Goal: Task Accomplishment & Management: Complete application form

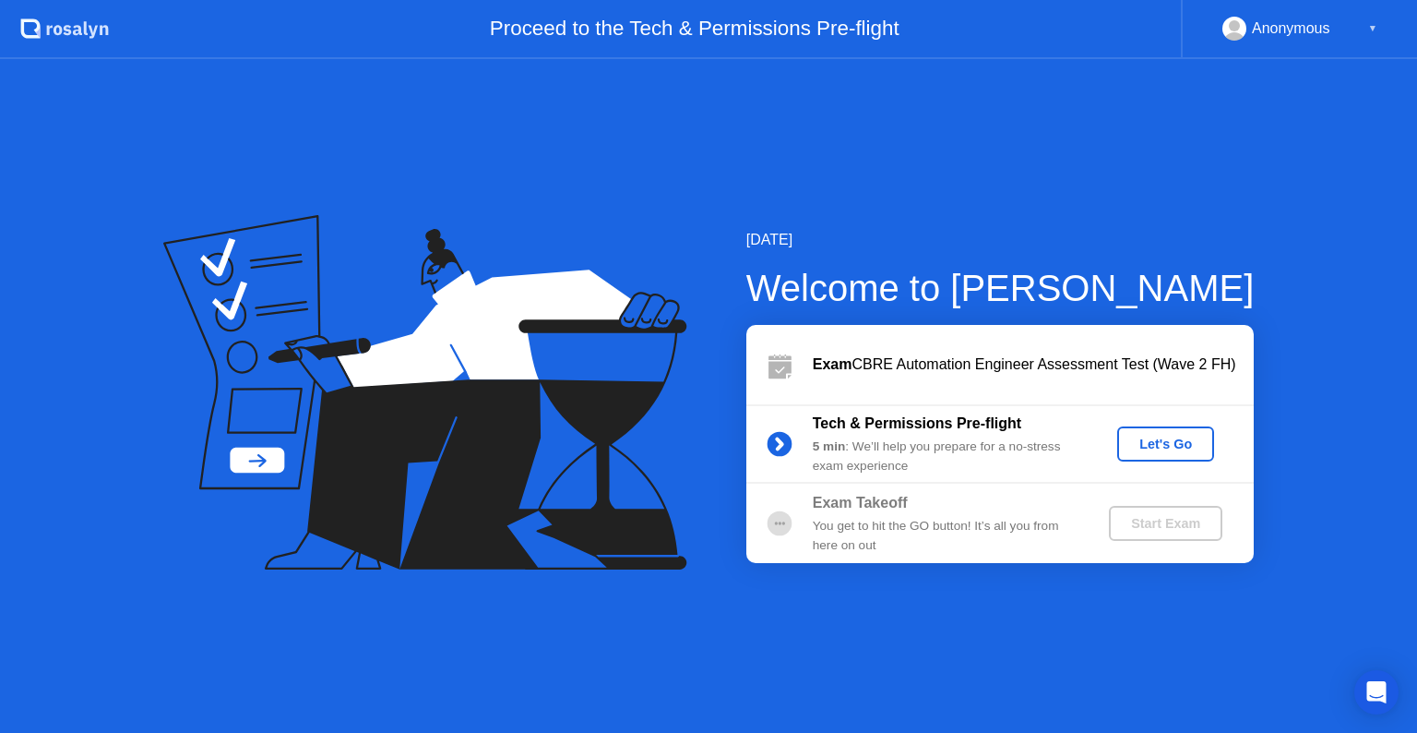
click at [1181, 438] on div "Let's Go" at bounding box center [1166, 443] width 82 height 15
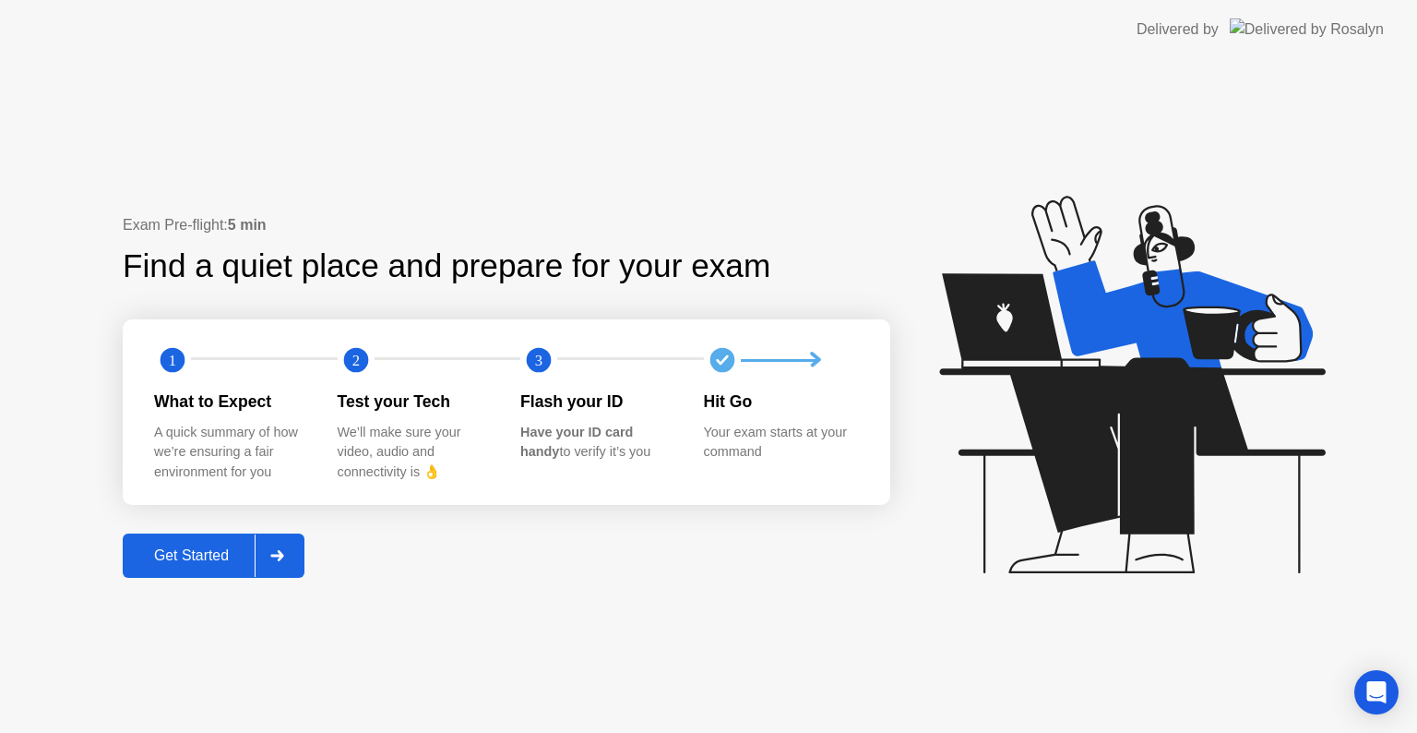
click at [233, 558] on div "Get Started" at bounding box center [191, 555] width 126 height 17
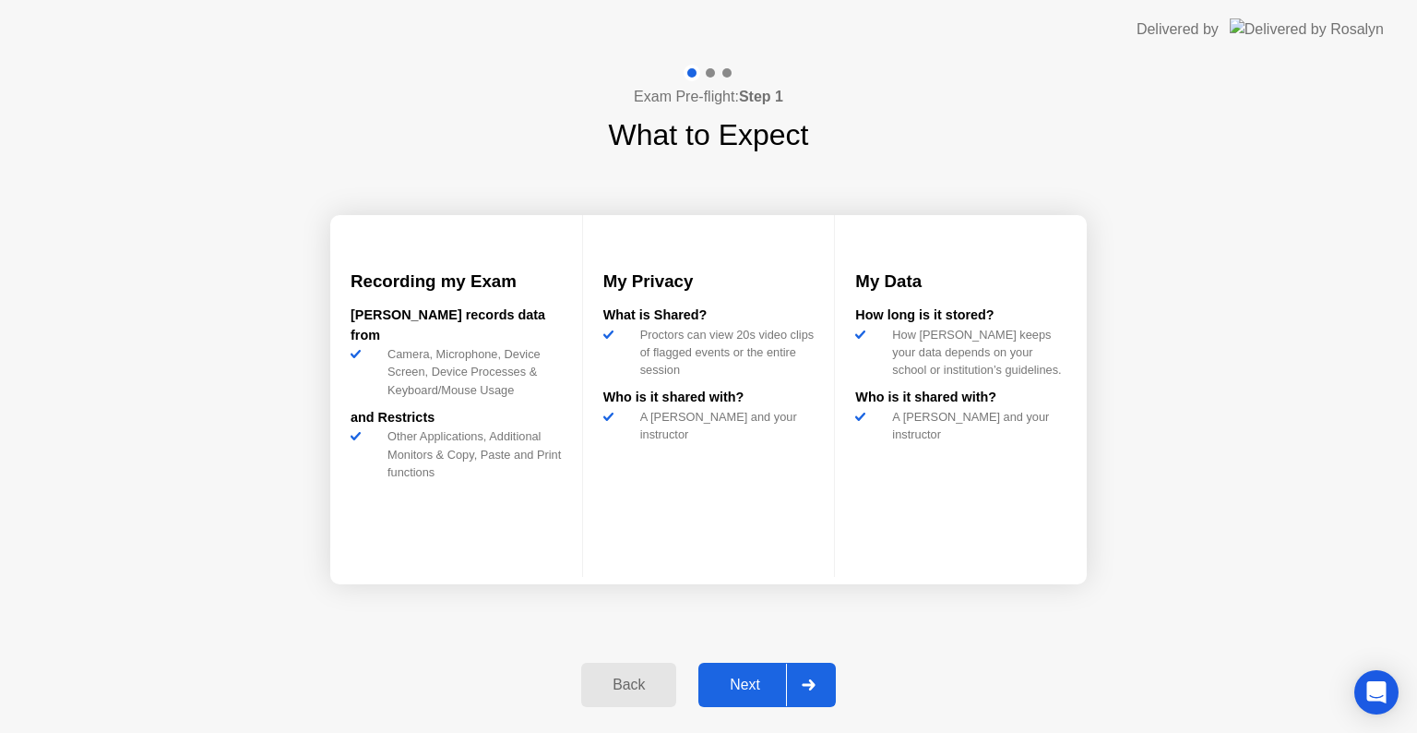
click at [750, 695] on button "Next" at bounding box center [766, 684] width 137 height 44
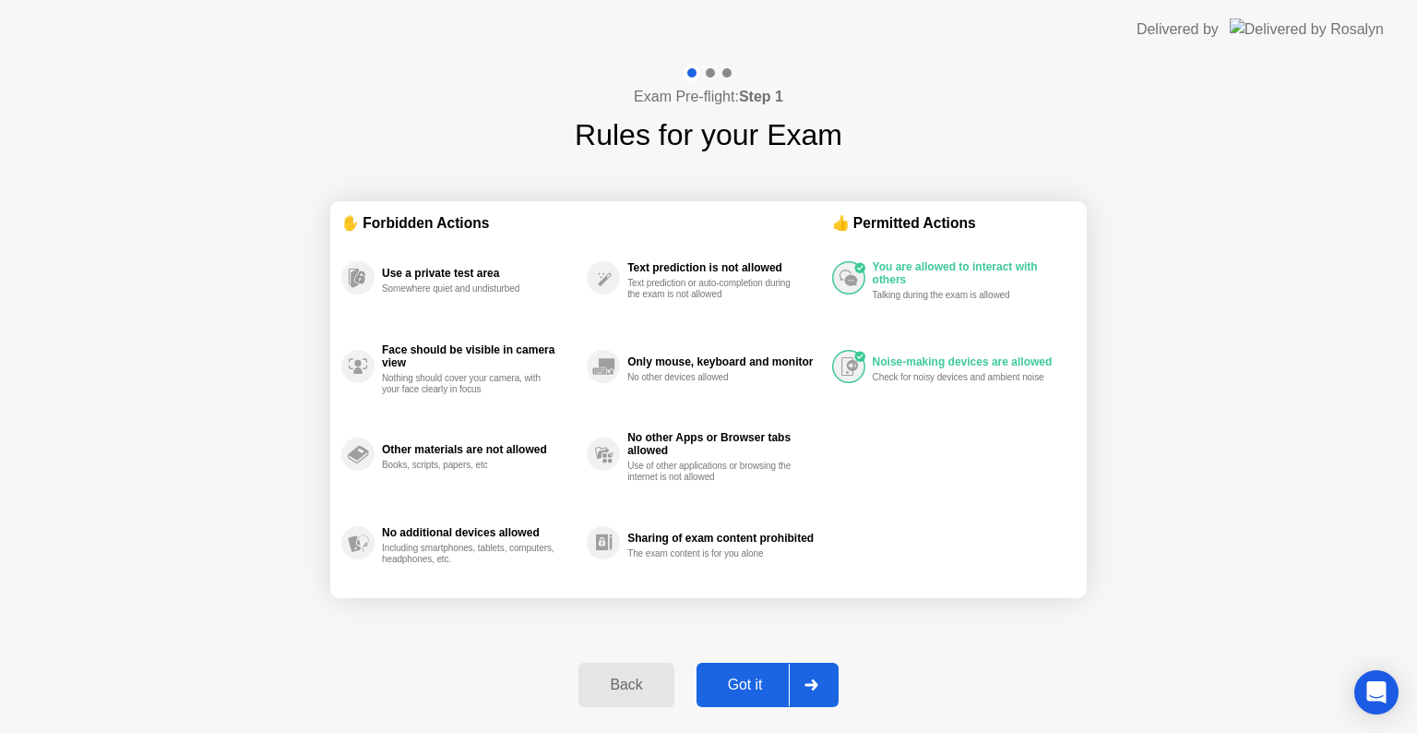
click at [752, 664] on button "Got it" at bounding box center [768, 684] width 142 height 44
select select "**********"
select select "*******"
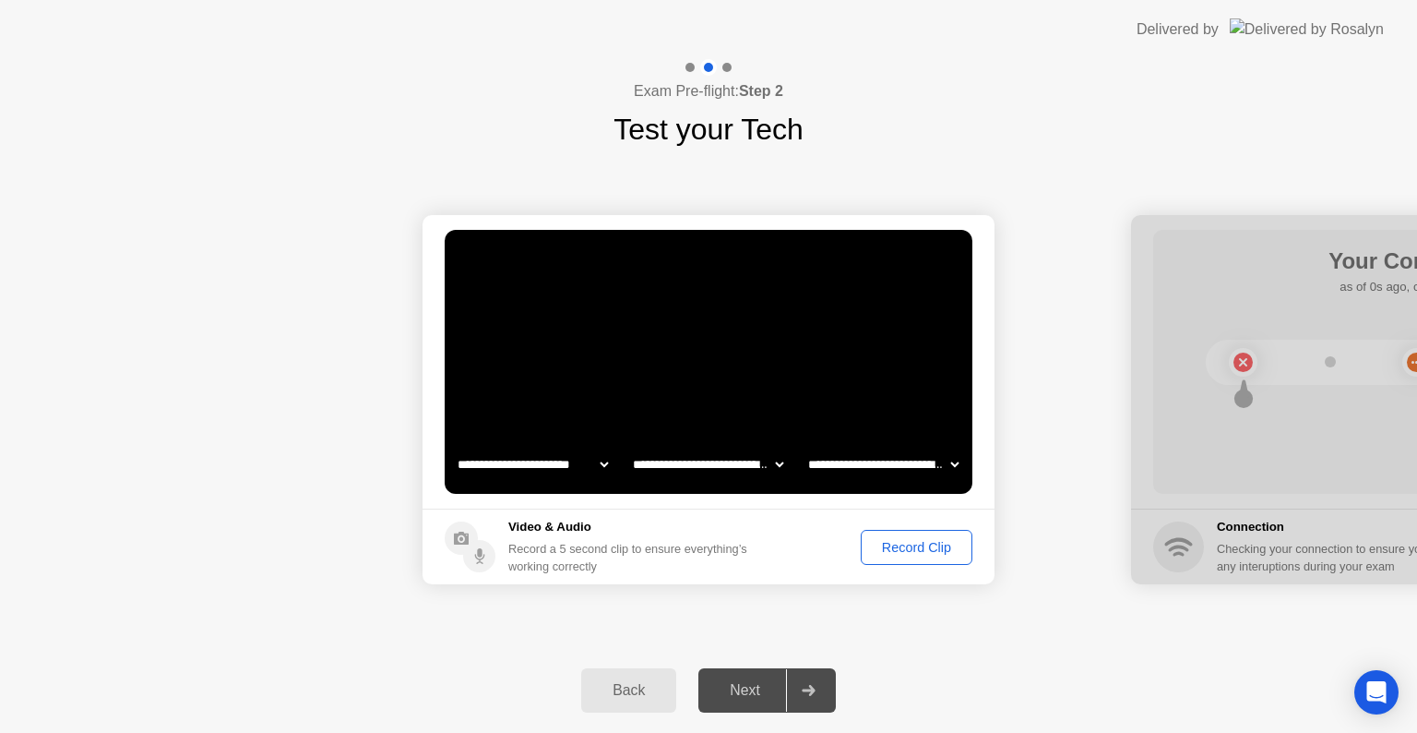
click at [882, 551] on div "Record Clip" at bounding box center [916, 547] width 99 height 15
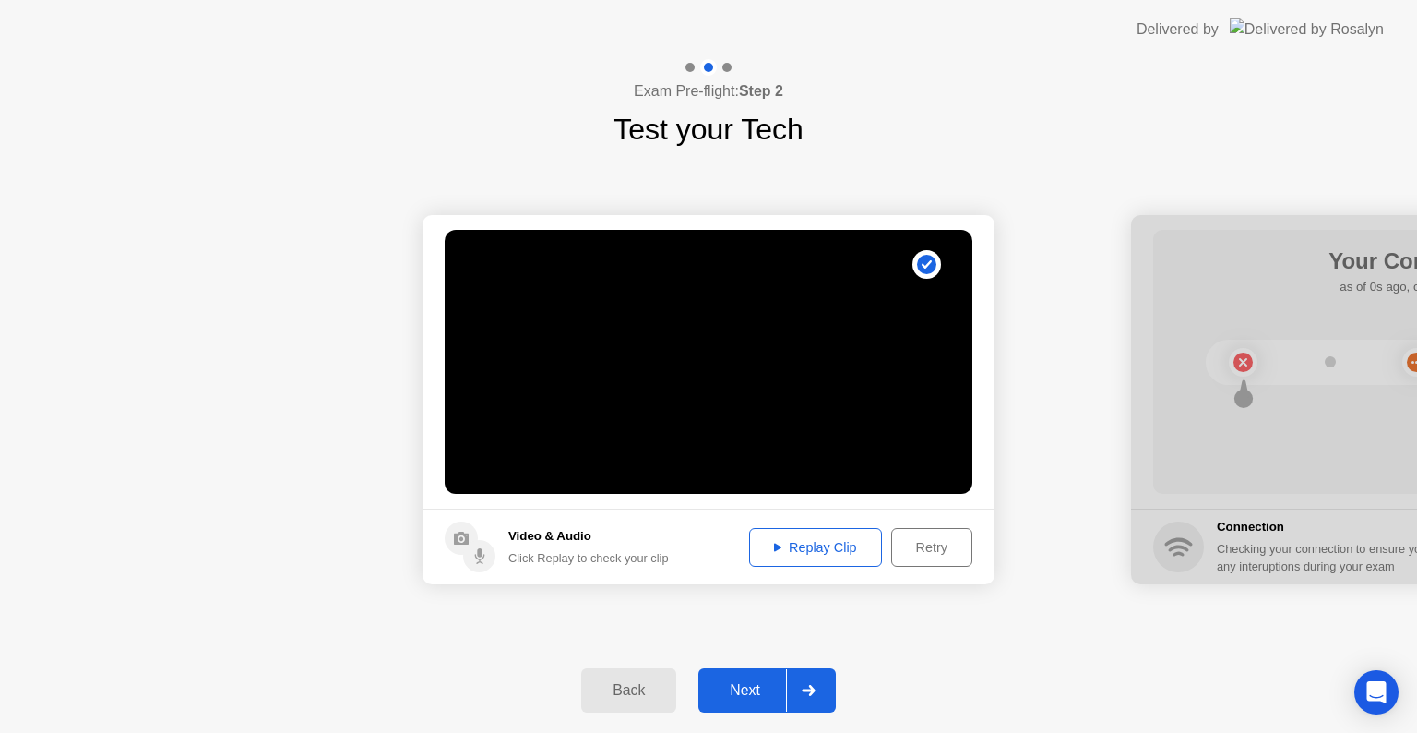
click at [822, 553] on div "Replay Clip" at bounding box center [816, 547] width 120 height 15
click at [930, 565] on button "Retry" at bounding box center [931, 547] width 81 height 39
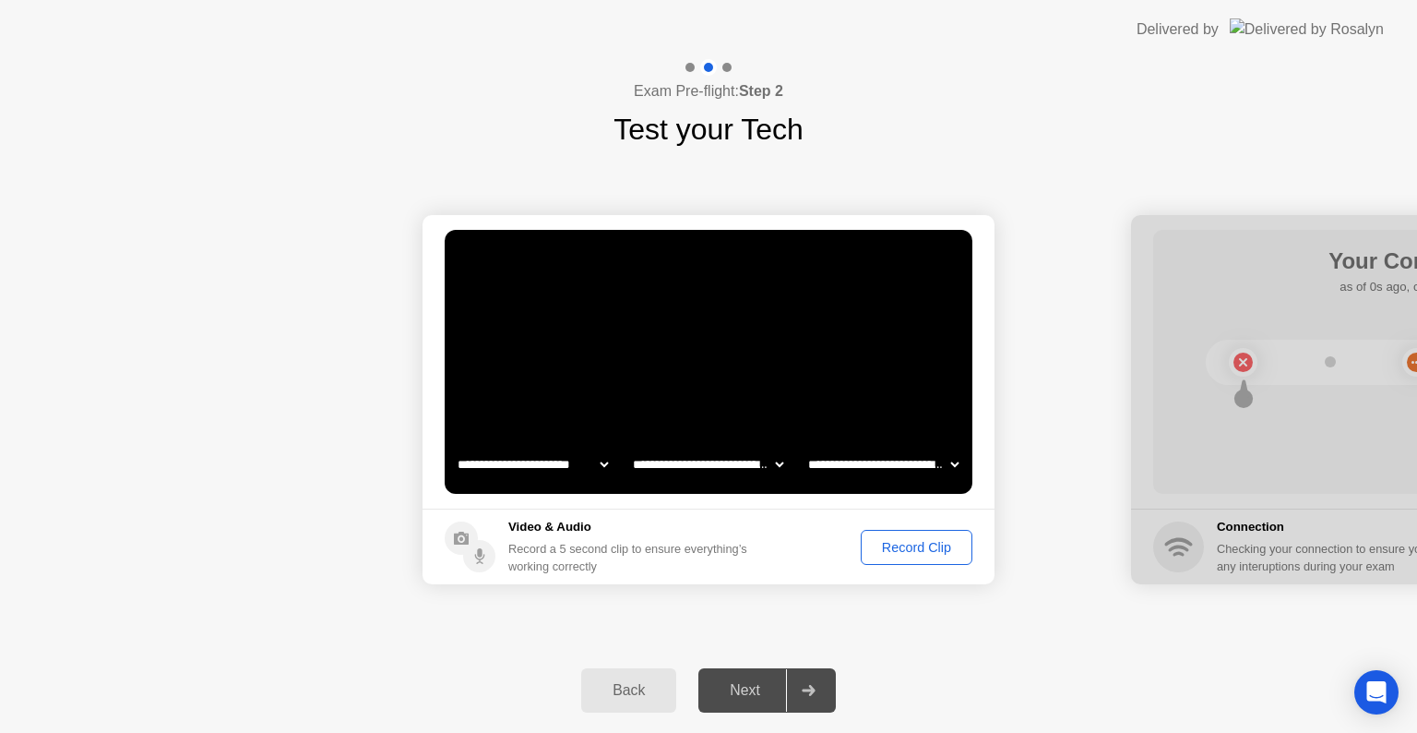
click at [928, 561] on button "Record Clip" at bounding box center [917, 547] width 112 height 35
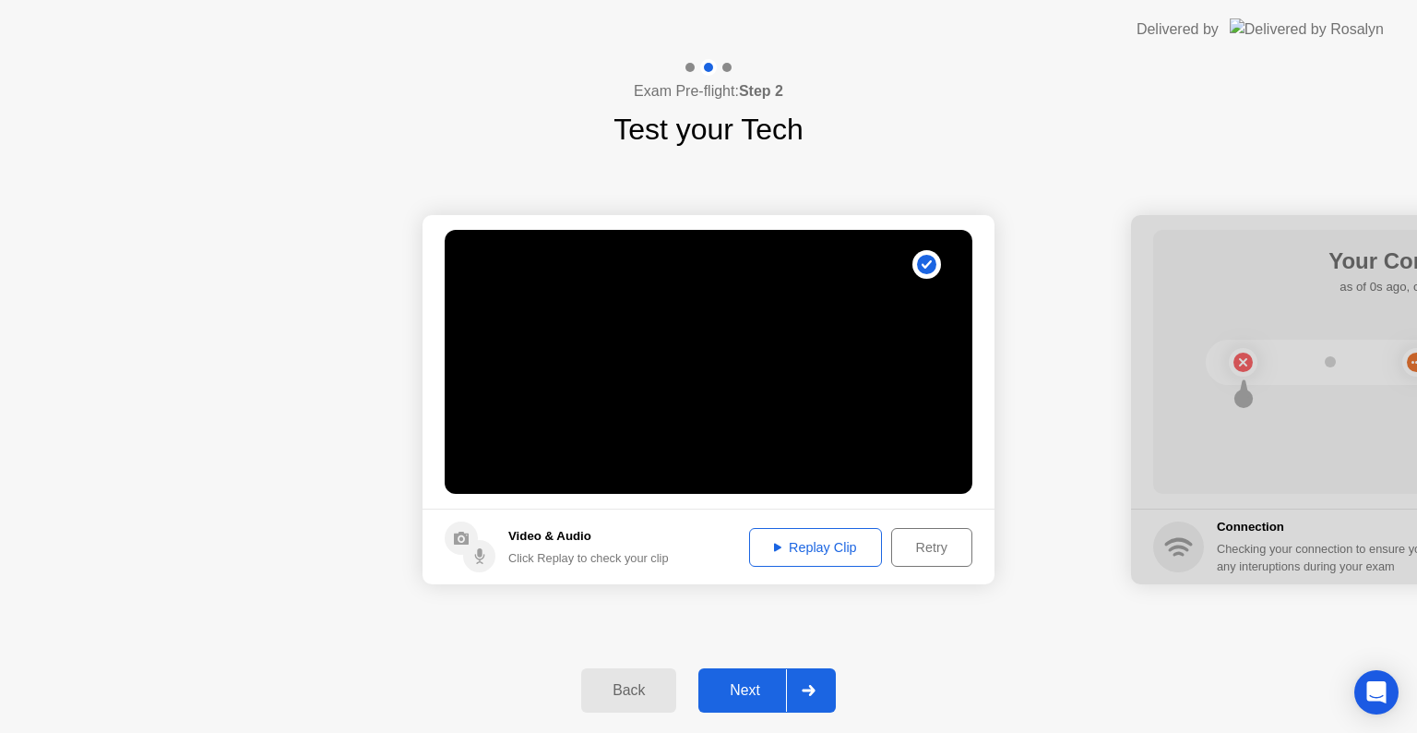
click at [855, 554] on div "Replay Clip" at bounding box center [816, 547] width 120 height 15
click at [775, 686] on div "Next" at bounding box center [745, 690] width 82 height 17
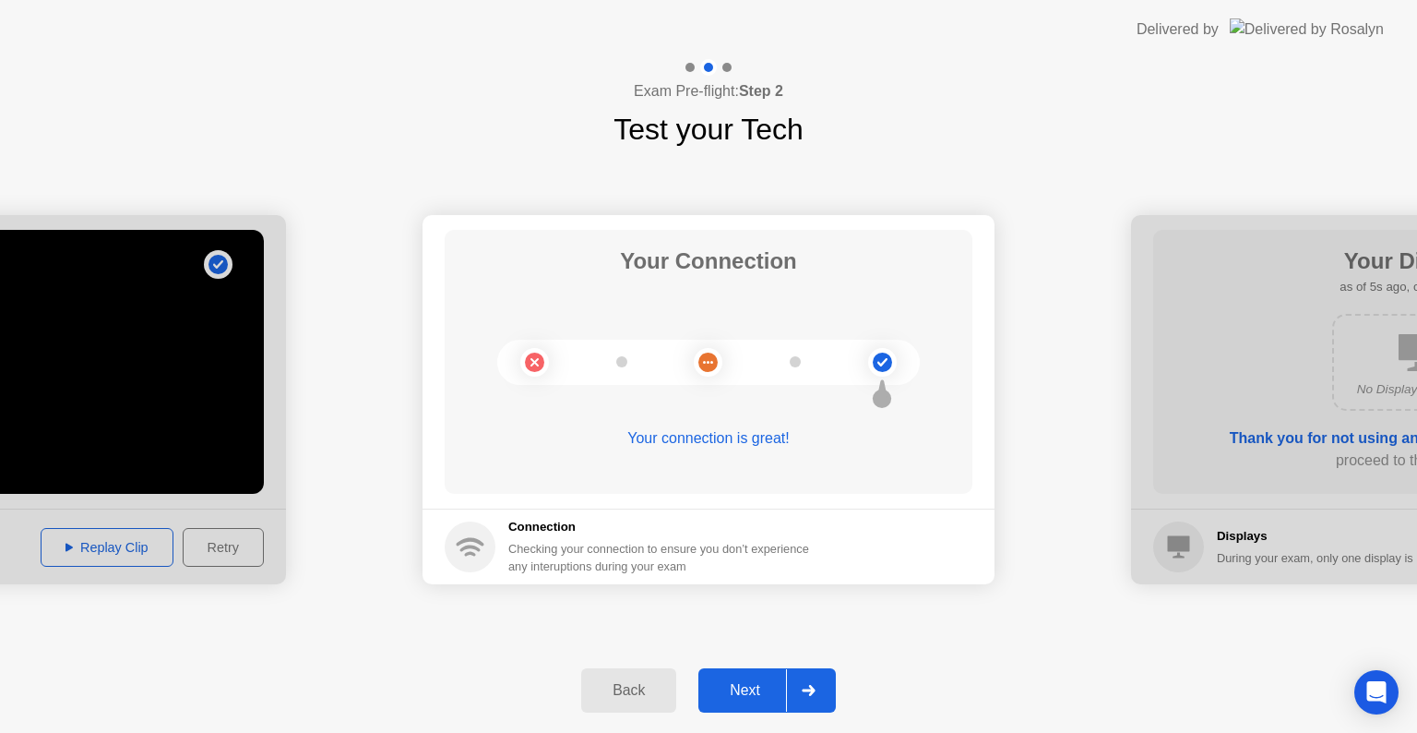
click at [763, 682] on div "Next" at bounding box center [745, 690] width 82 height 17
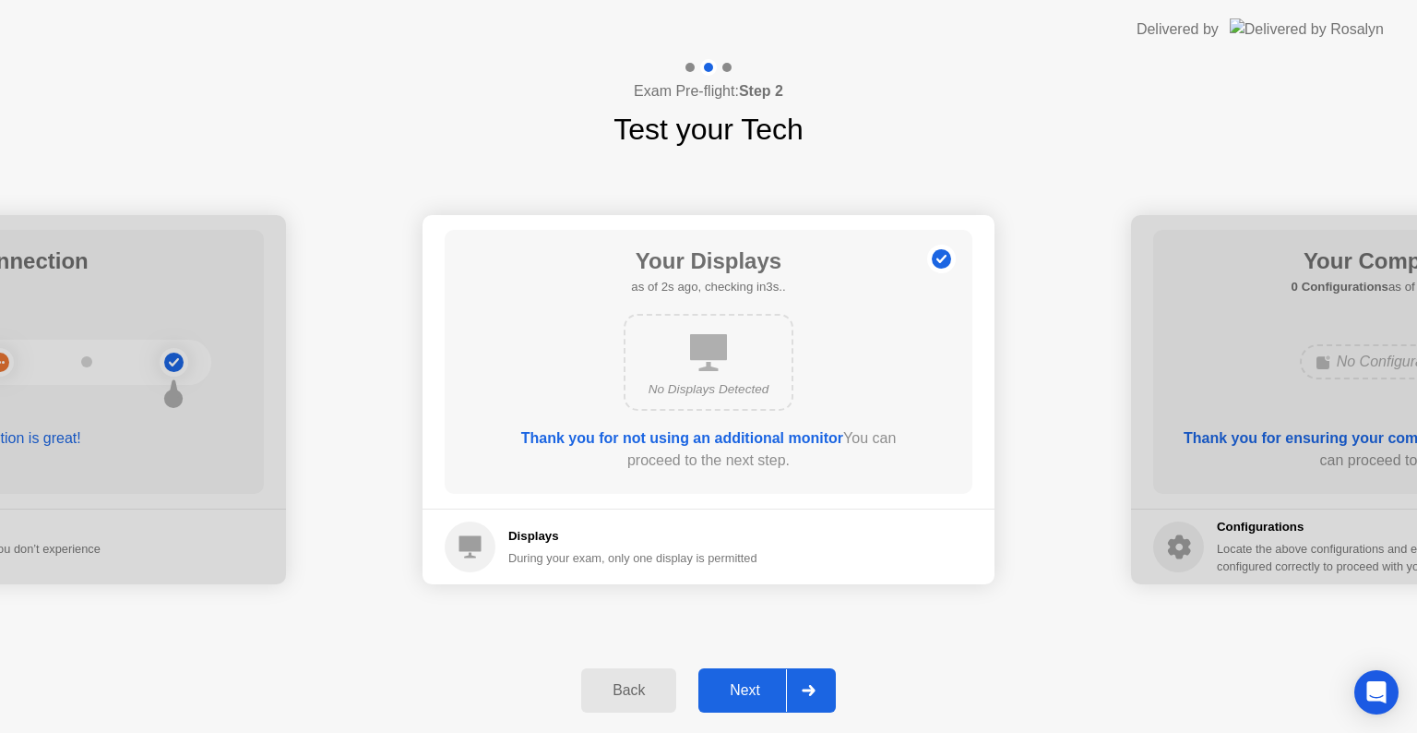
click at [763, 682] on div "Next" at bounding box center [745, 690] width 82 height 17
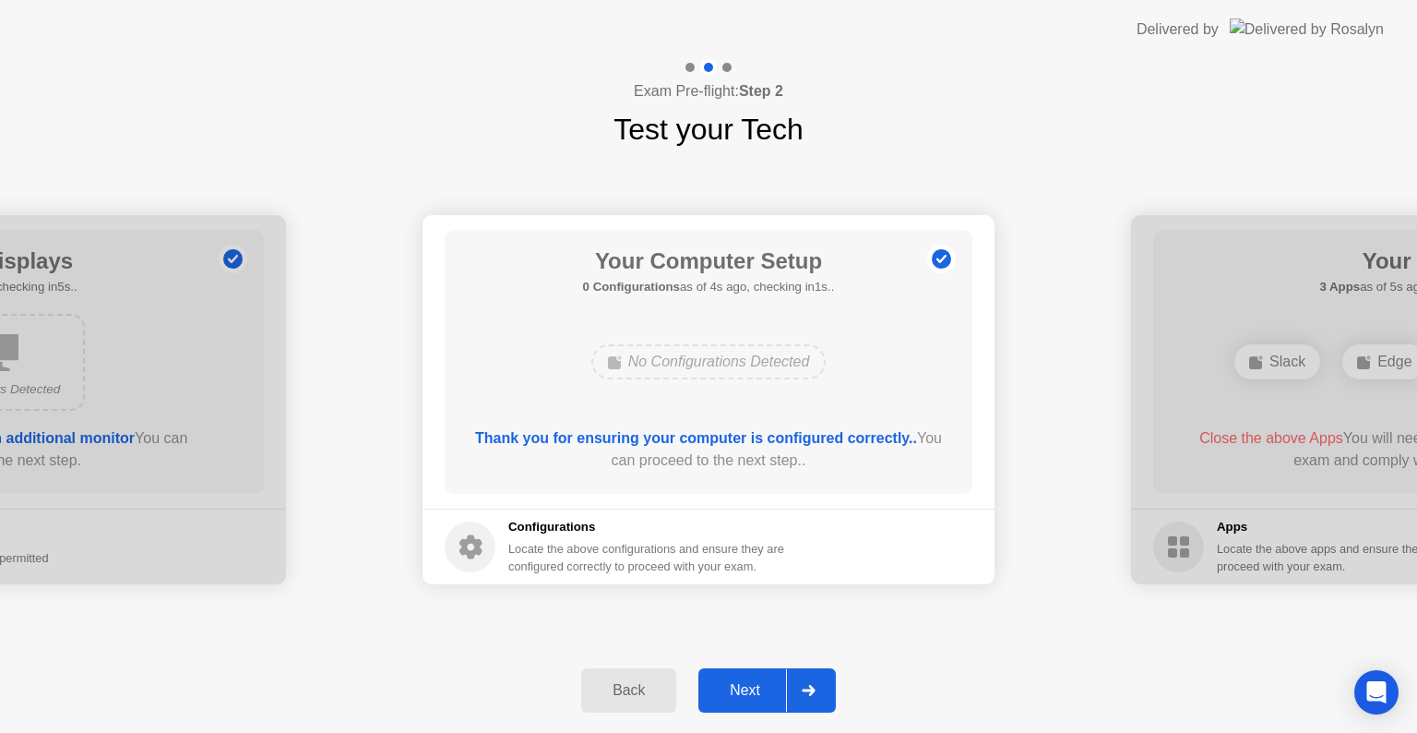
click at [763, 682] on div "Next" at bounding box center [745, 690] width 82 height 17
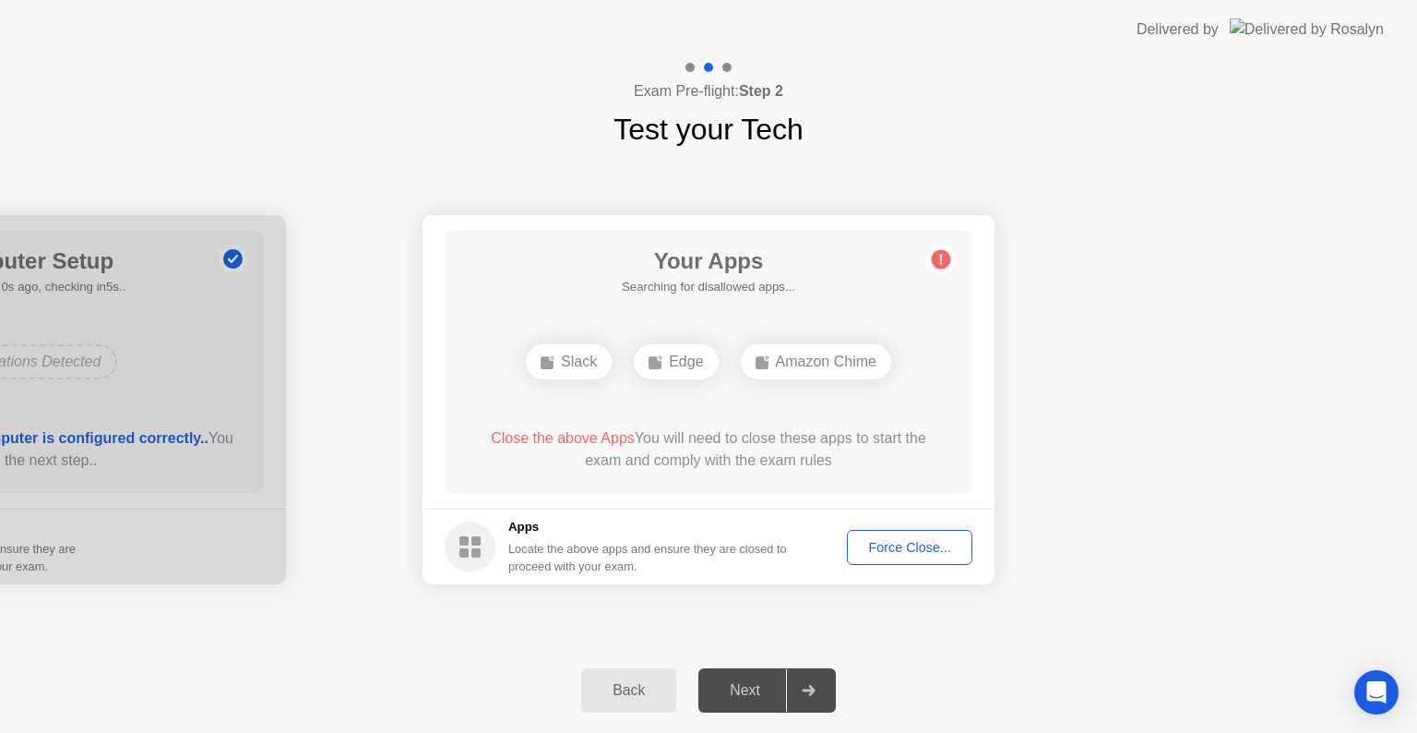
click at [930, 541] on div "Force Close..." at bounding box center [909, 547] width 113 height 15
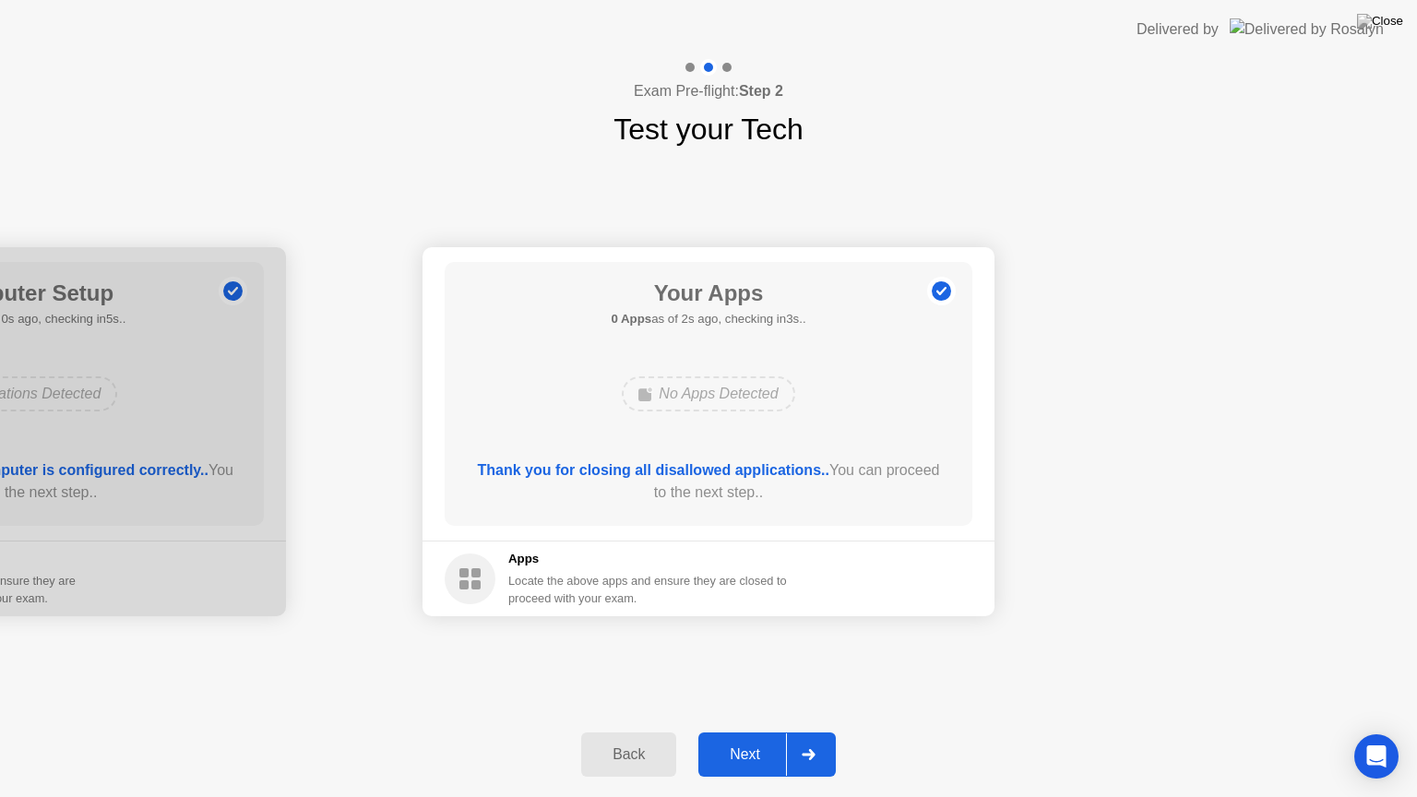
click at [748, 732] on div "Next" at bounding box center [745, 754] width 82 height 17
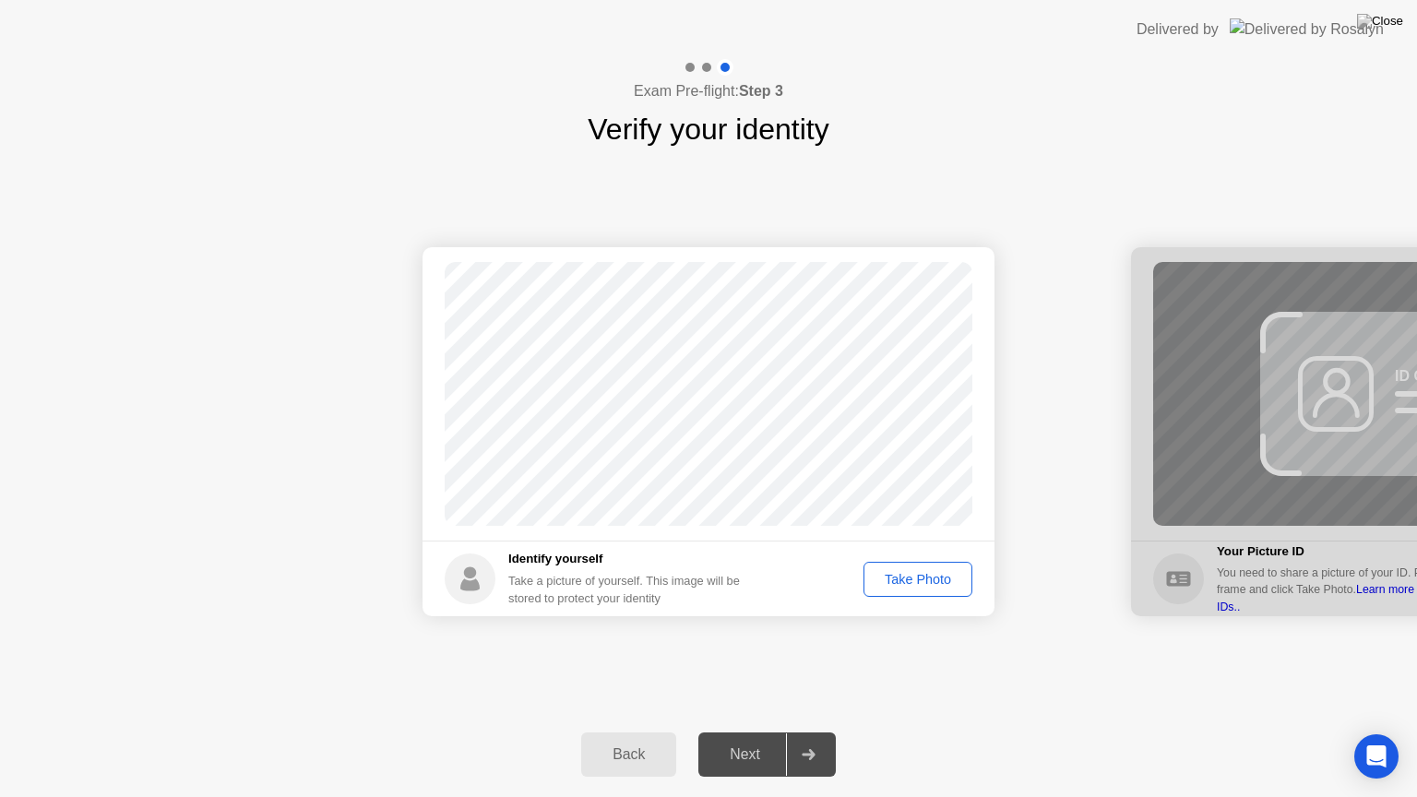
click at [904, 575] on div "Take Photo" at bounding box center [918, 579] width 96 height 15
click at [764, 732] on div "Next" at bounding box center [745, 754] width 82 height 17
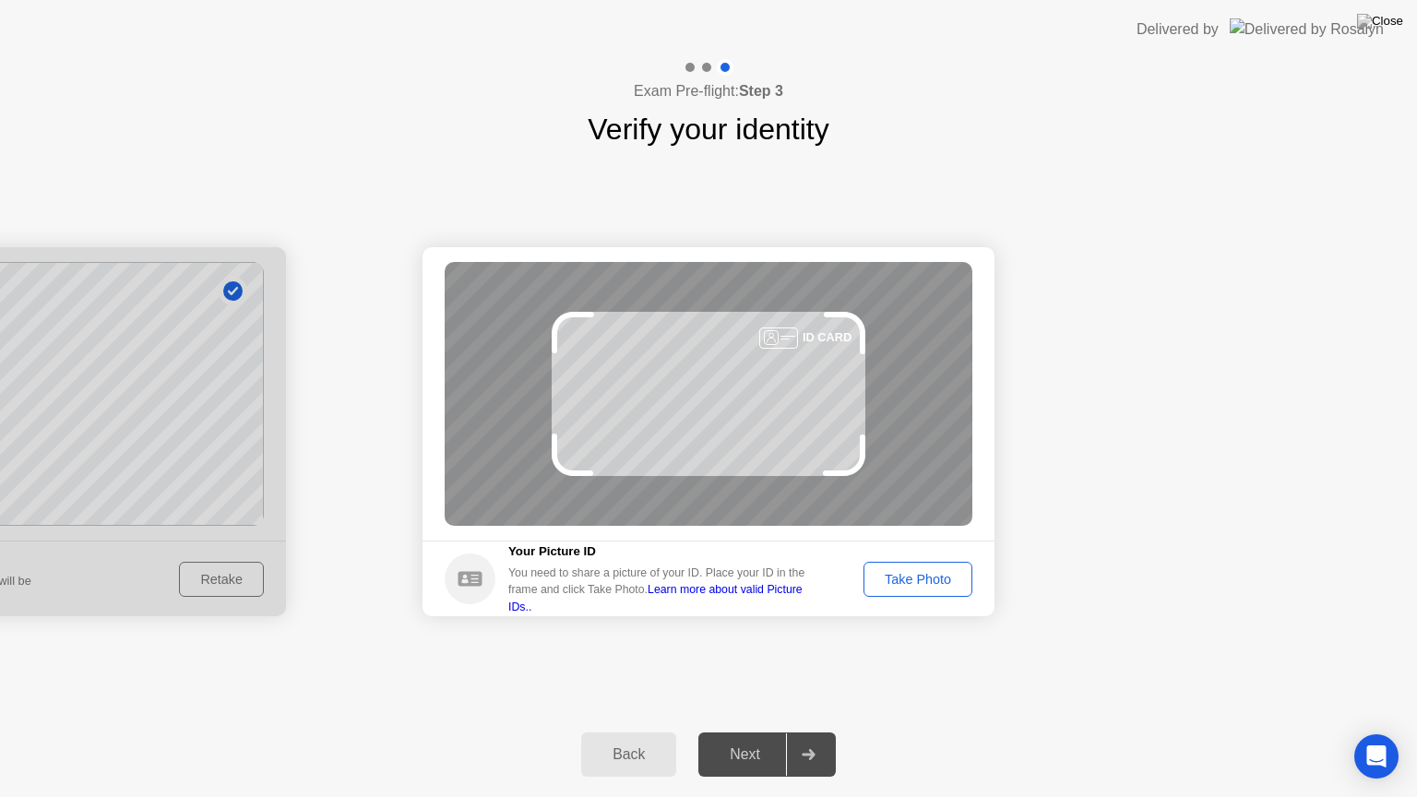
click at [928, 586] on div "Take Photo" at bounding box center [918, 579] width 96 height 15
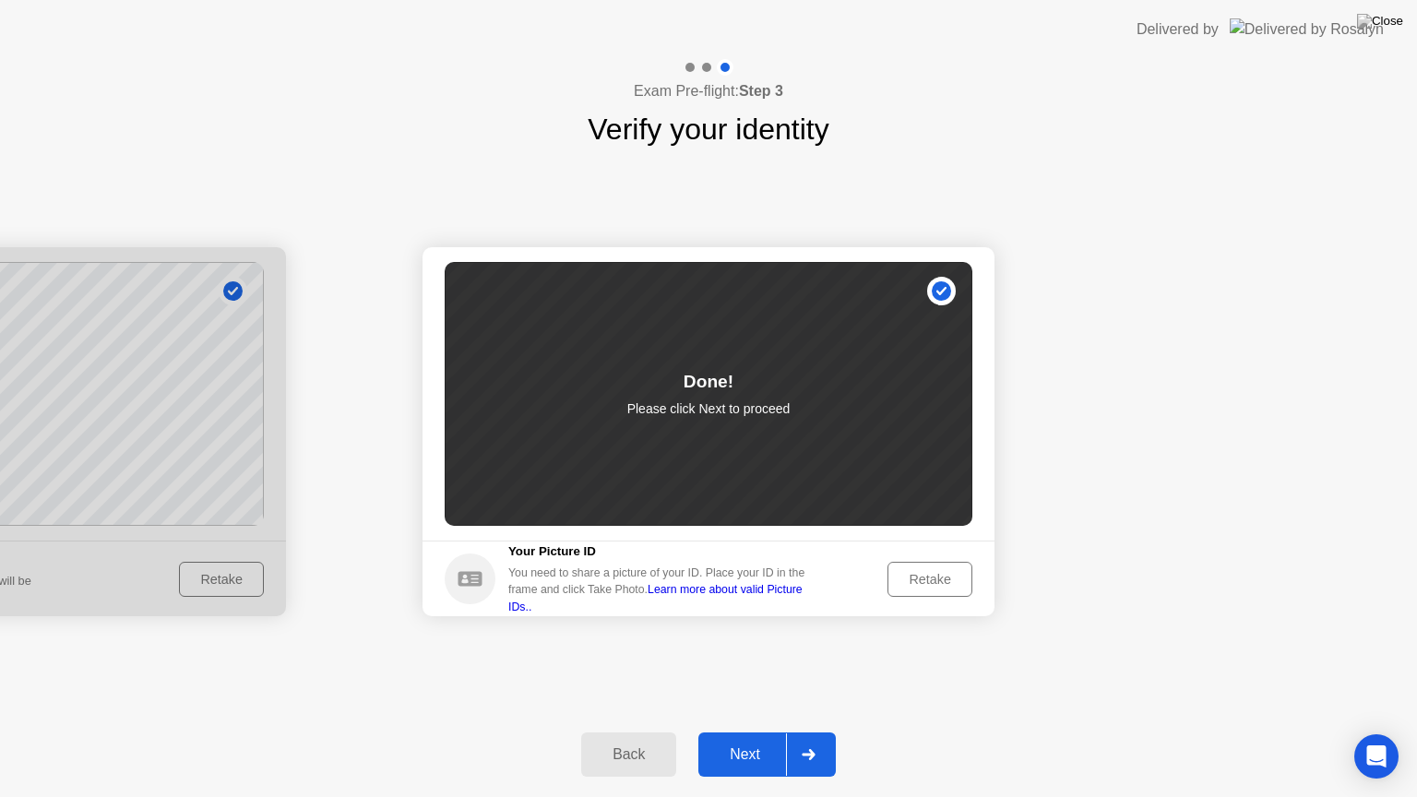
click at [735, 732] on div "Next" at bounding box center [745, 754] width 82 height 17
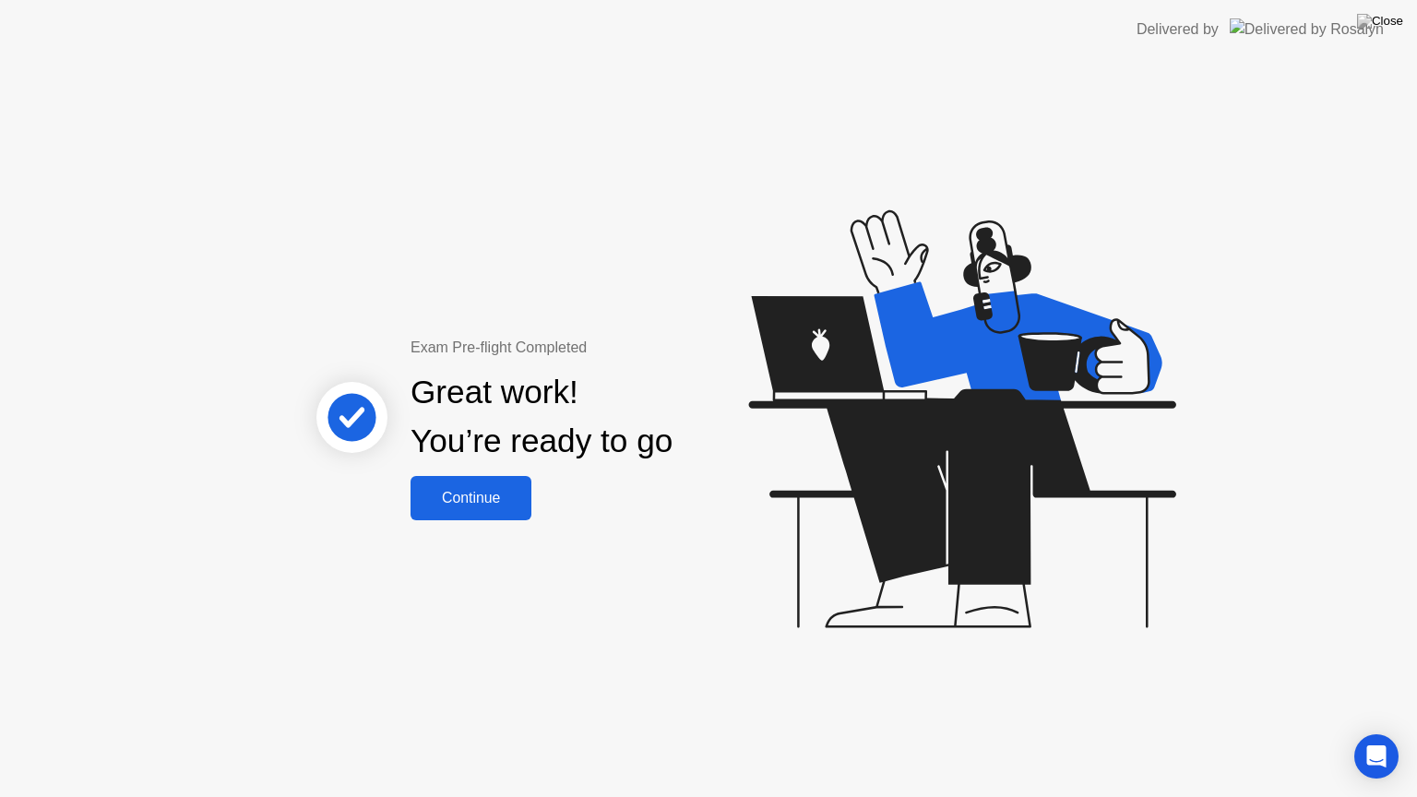
click at [511, 513] on button "Continue" at bounding box center [471, 498] width 121 height 44
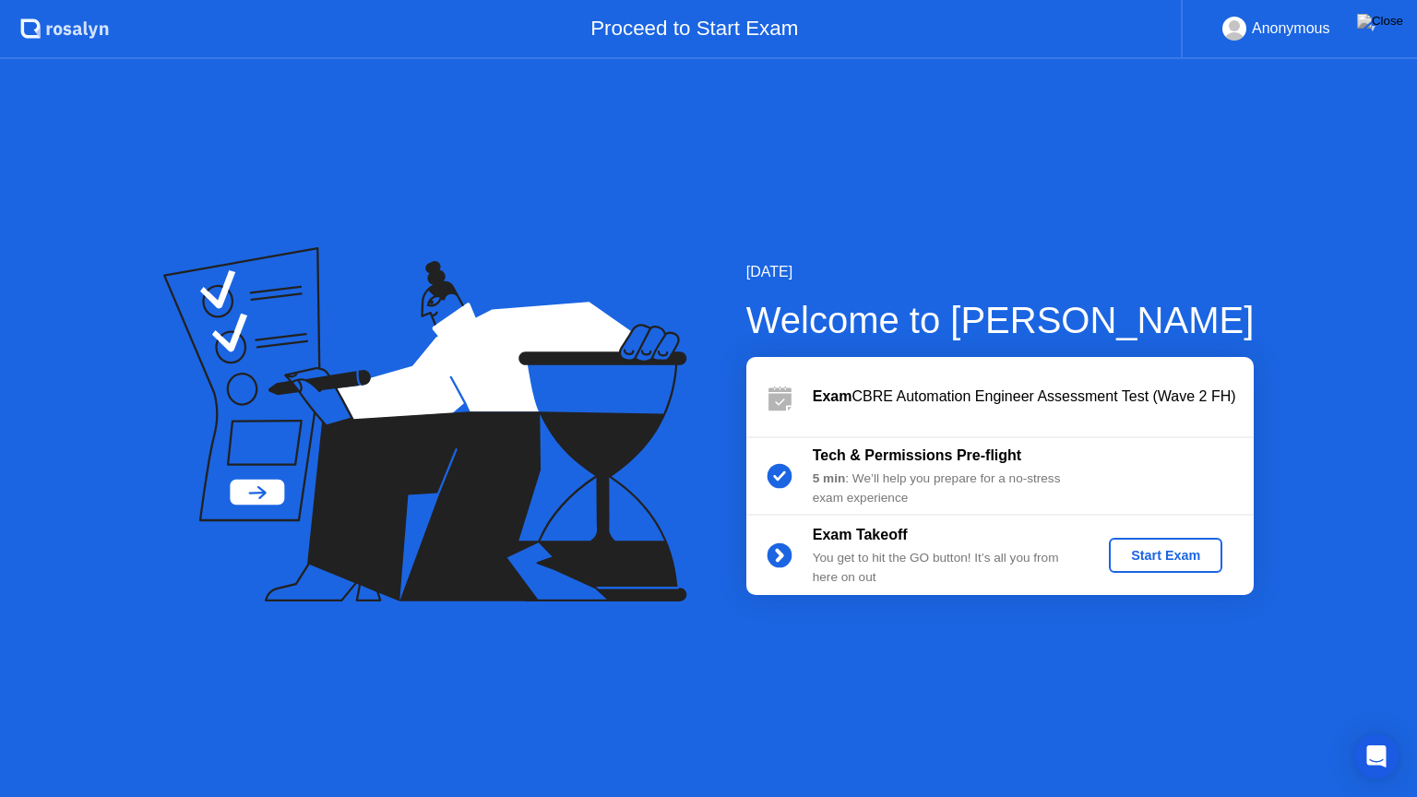
click at [1176, 565] on button "Start Exam" at bounding box center [1165, 555] width 113 height 35
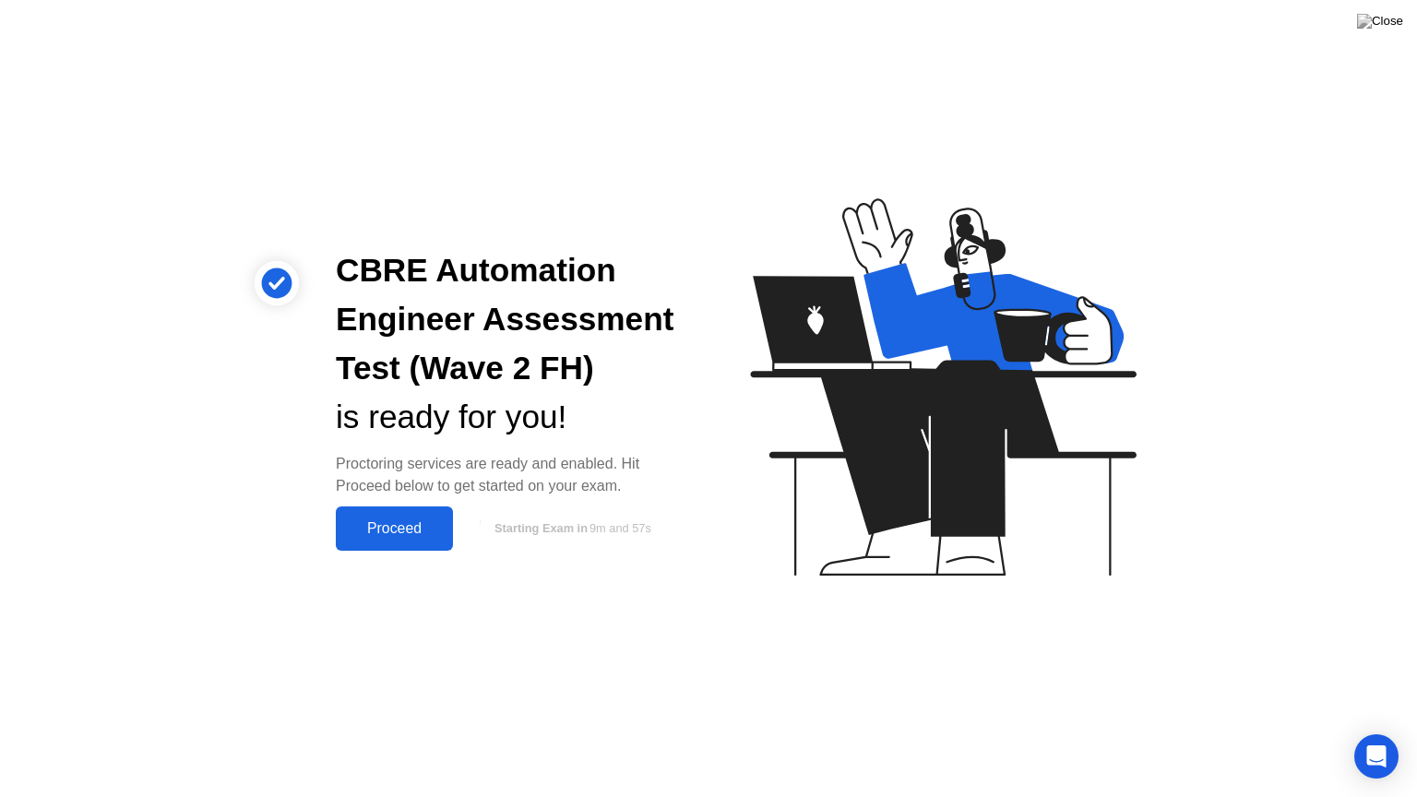
click at [431, 530] on div "Proceed" at bounding box center [394, 528] width 106 height 17
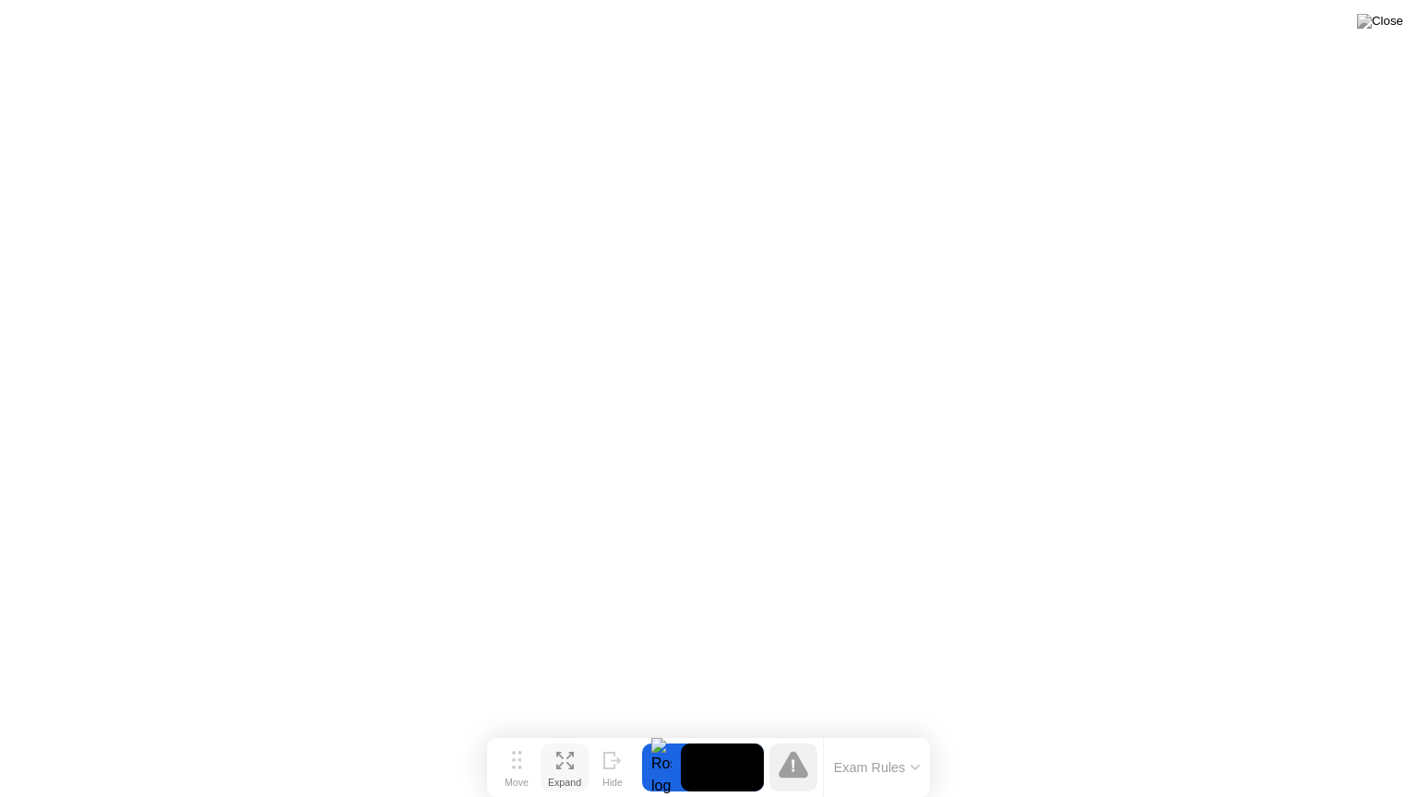
click at [552, 732] on div "Expand" at bounding box center [564, 782] width 33 height 11
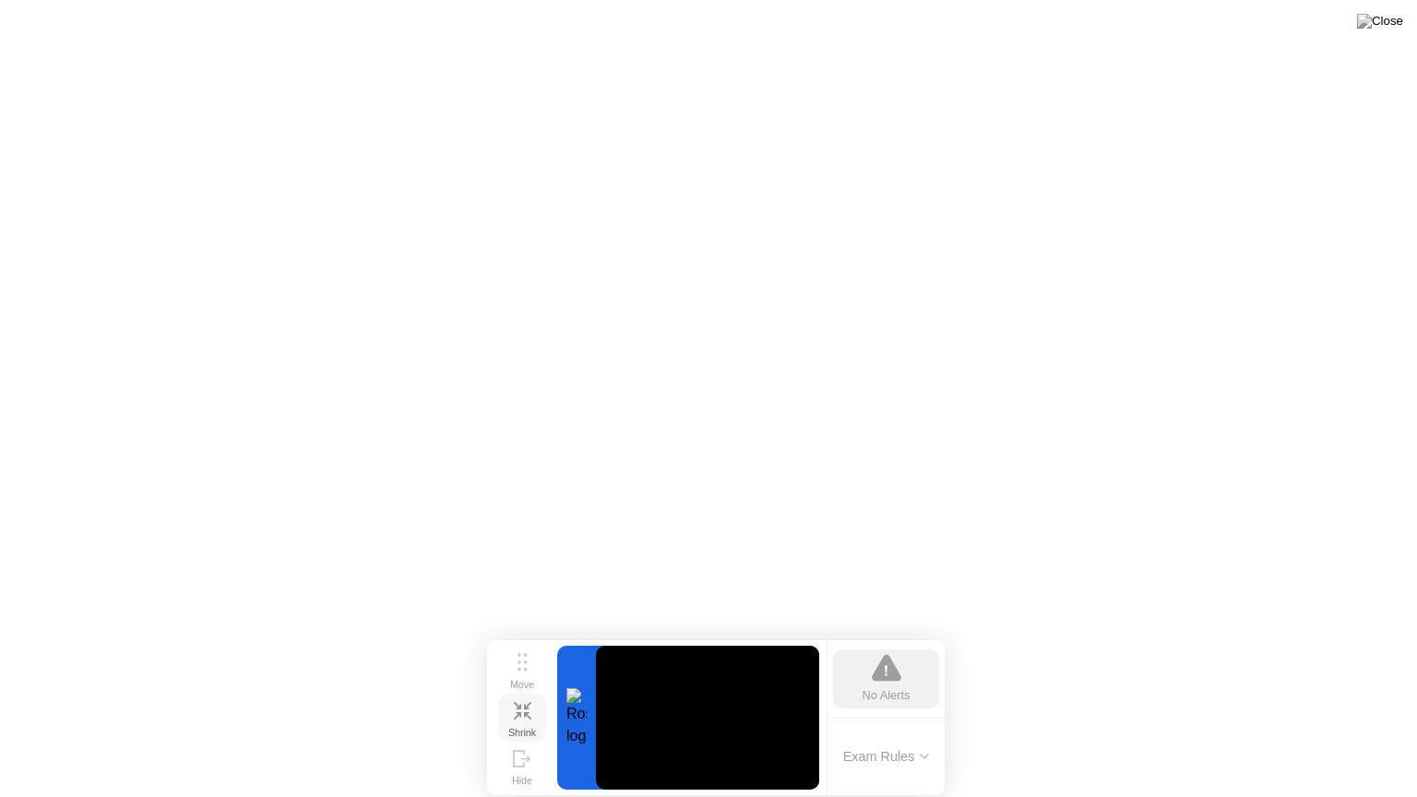
click at [529, 719] on icon at bounding box center [523, 711] width 18 height 18
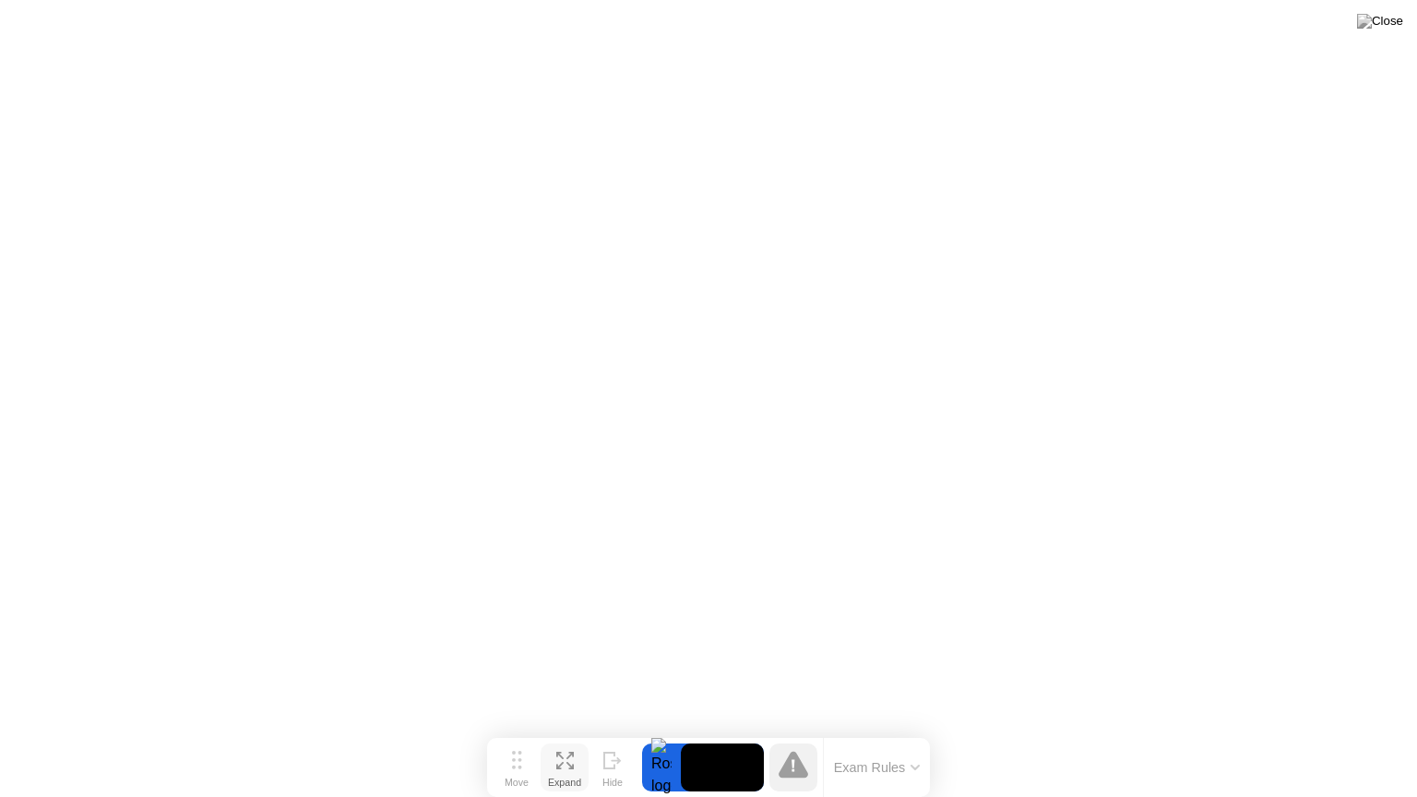
click at [889, 732] on button "Exam Rules" at bounding box center [877, 767] width 98 height 17
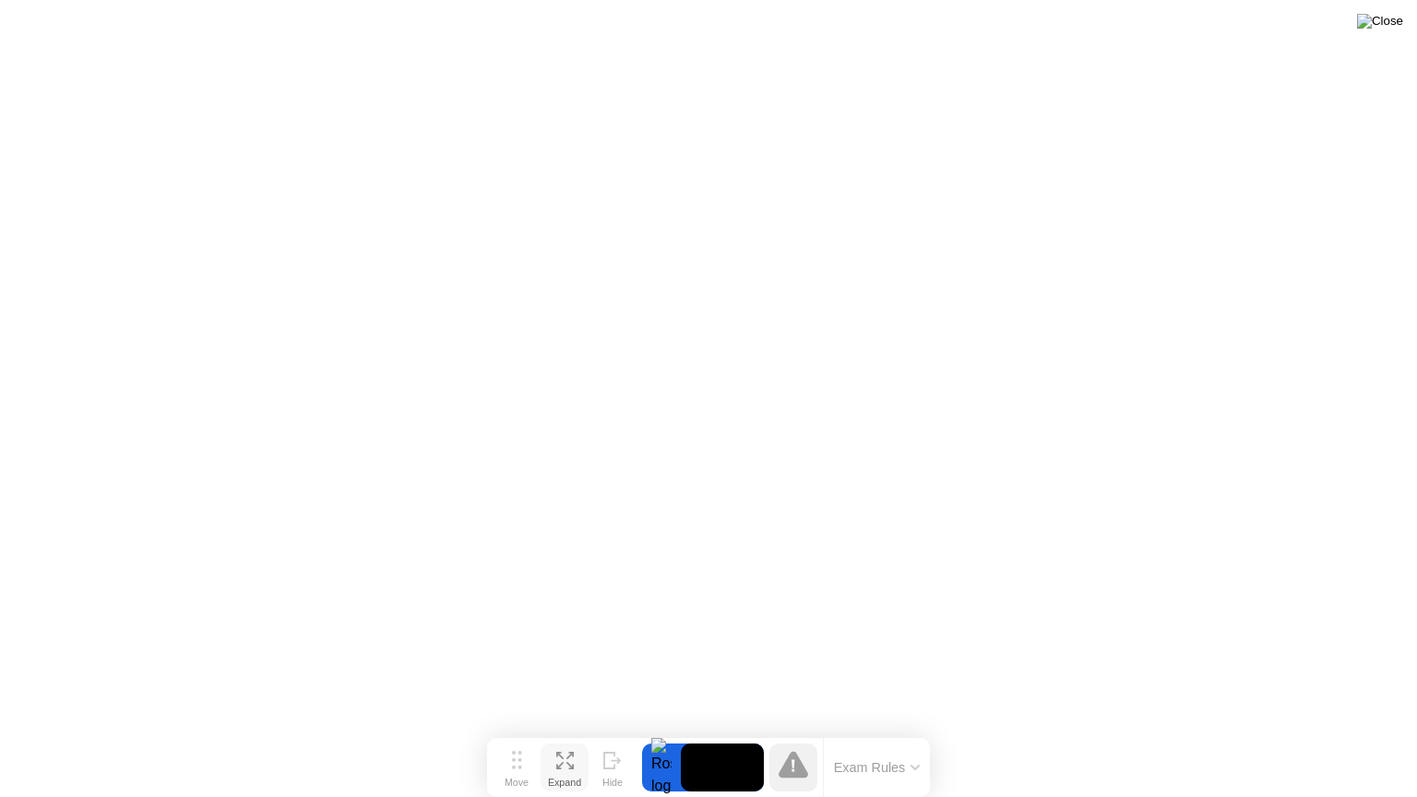
click at [1399, 23] on img at bounding box center [1380, 21] width 46 height 15
click at [799, 732] on icon at bounding box center [794, 764] width 30 height 27
click at [510, 732] on button "Move" at bounding box center [517, 768] width 48 height 48
click at [1401, 28] on img at bounding box center [1380, 21] width 46 height 15
